Goal: Check status: Check status

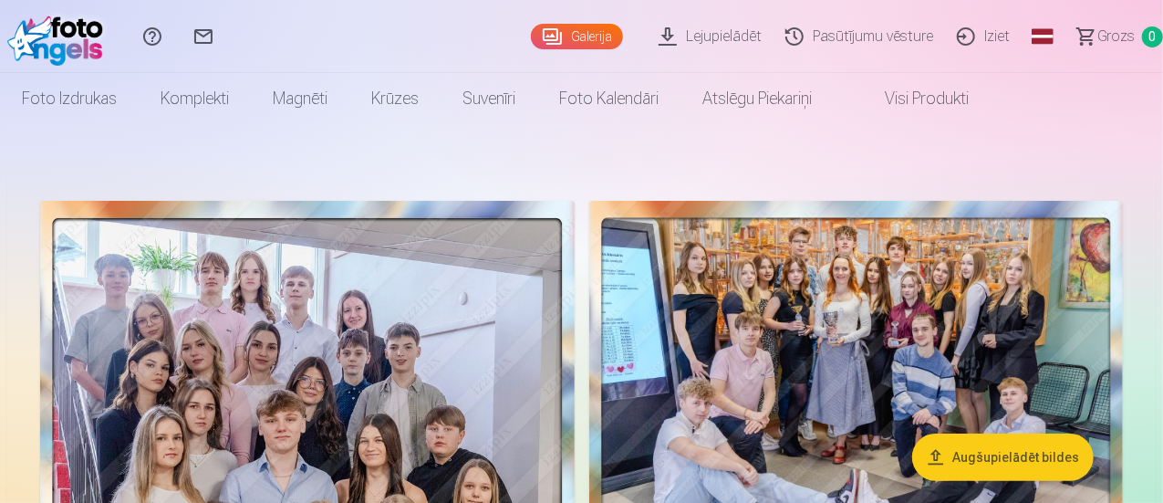
click at [822, 36] on link "Pasūtījumu vēsture" at bounding box center [862, 36] width 172 height 73
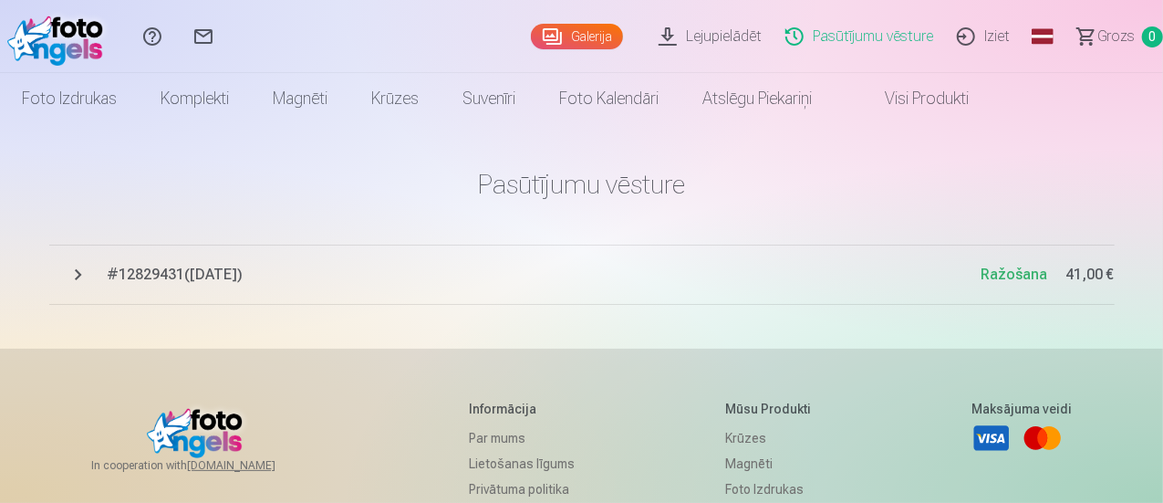
click at [184, 274] on span "# 12829431 ( 18.08.2025 )" at bounding box center [545, 275] width 874 height 22
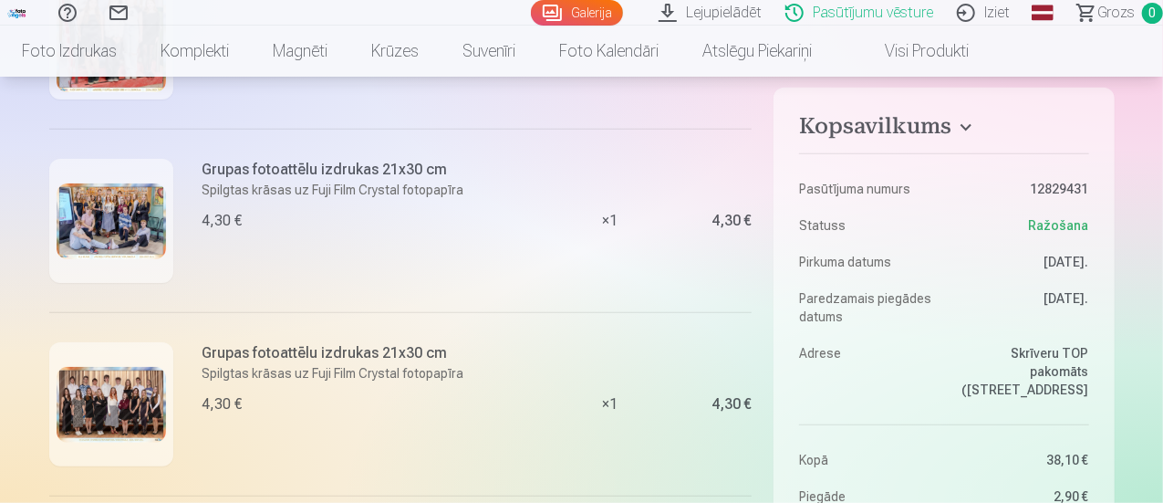
scroll to position [91, 0]
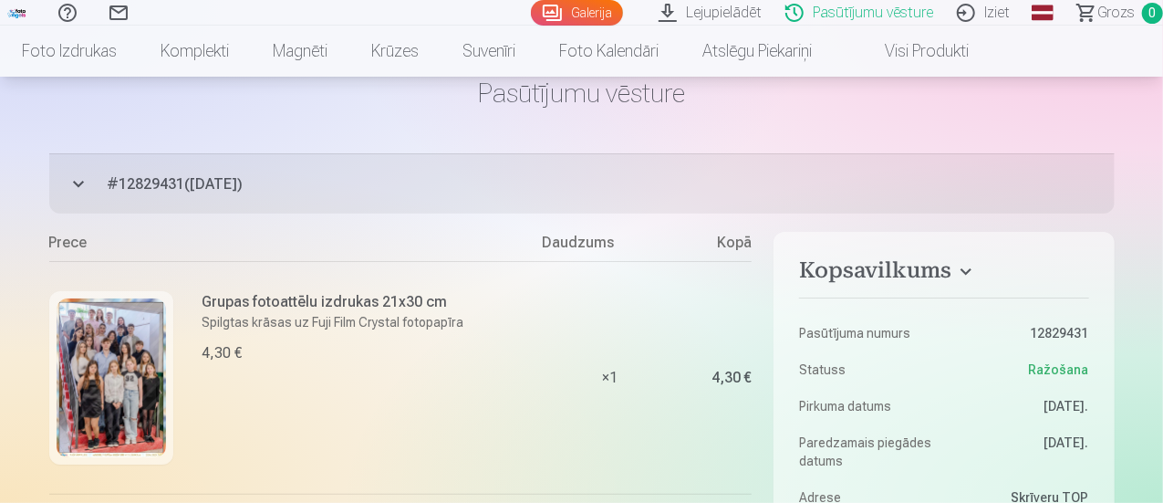
click at [972, 15] on link "Iziet" at bounding box center [986, 13] width 77 height 26
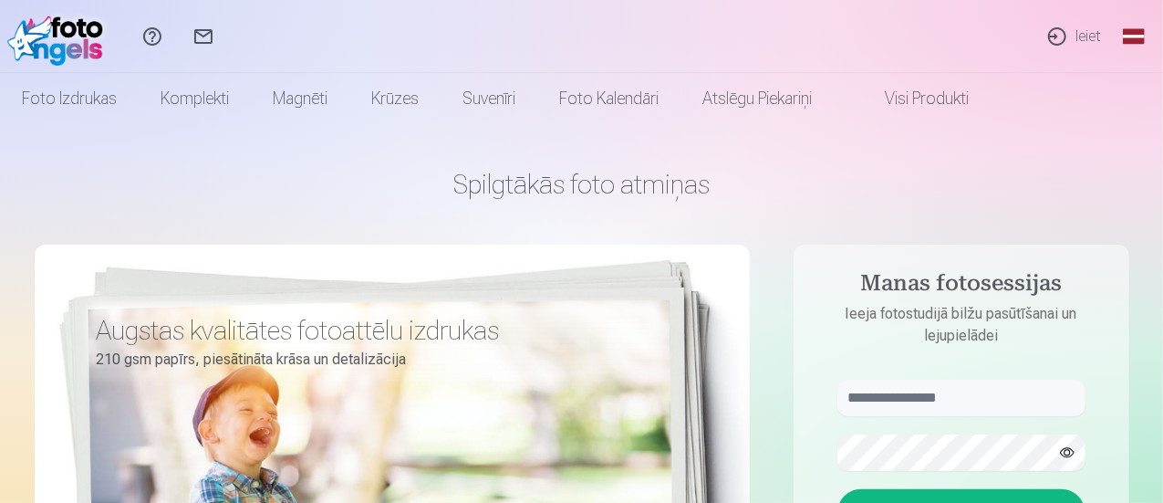
click at [1089, 41] on link "Ieiet" at bounding box center [1074, 36] width 84 height 73
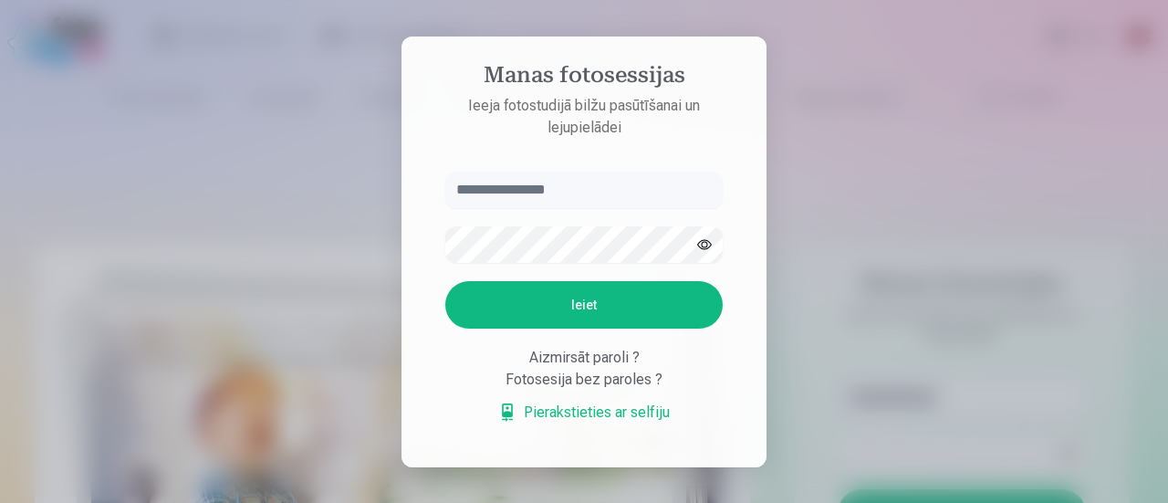
click at [516, 191] on input "text" at bounding box center [583, 190] width 277 height 36
type input "**********"
click at [591, 299] on button "Ieiet" at bounding box center [583, 304] width 277 height 47
